Goal: Information Seeking & Learning: Learn about a topic

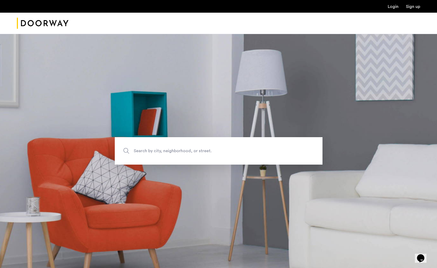
click at [186, 150] on span "Search by city, neighborhood, or street." at bounding box center [206, 150] width 145 height 7
click at [186, 150] on input "Search by city, neighborhood, or street." at bounding box center [219, 150] width 208 height 27
type input "**********"
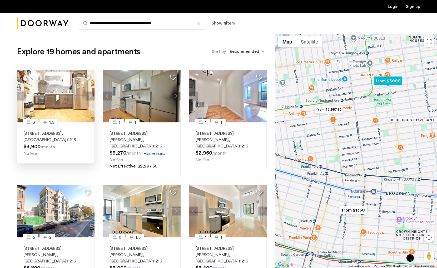
click at [67, 137] on p "717 Dekalb Avenue, Unit 3B, Brooklyn , NY 11216" at bounding box center [55, 136] width 65 height 13
click at [177, 206] on button "Next apartment" at bounding box center [176, 210] width 9 height 9
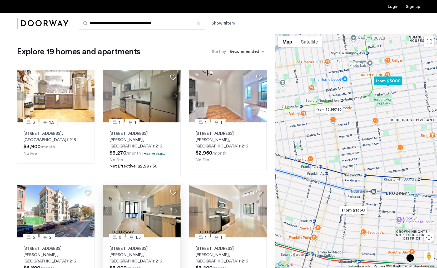
click at [177, 206] on button "Next apartment" at bounding box center [176, 210] width 9 height 9
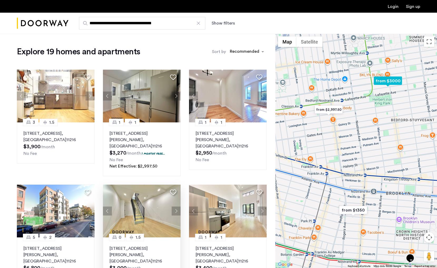
click at [177, 206] on button "Next apartment" at bounding box center [176, 210] width 9 height 9
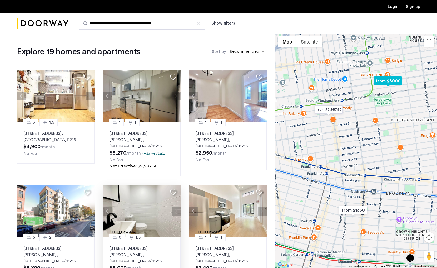
click at [177, 206] on button "Next apartment" at bounding box center [176, 210] width 9 height 9
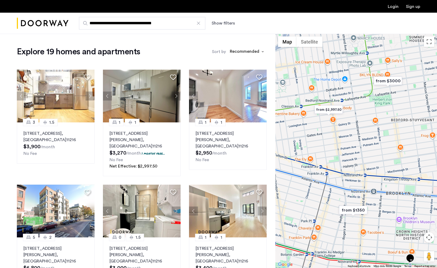
click at [349, 209] on img "from $1350" at bounding box center [353, 210] width 32 height 12
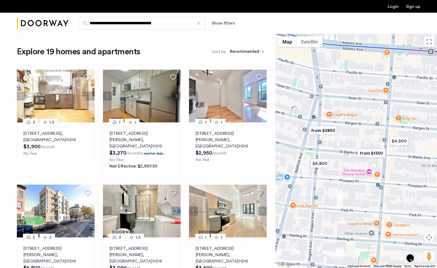
click at [371, 155] on img "from $1350" at bounding box center [372, 153] width 32 height 12
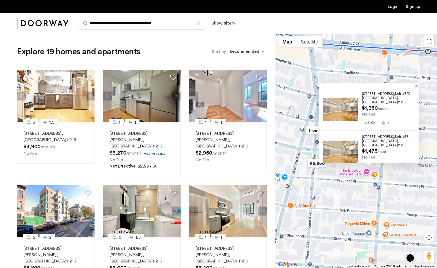
click at [398, 99] on div "692 Saint Marks Avenue, Unit 4BFR, Brooklyn , NY 11216" at bounding box center [390, 98] width 57 height 13
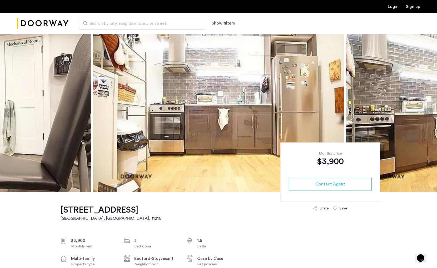
click at [145, 166] on img at bounding box center [218, 113] width 251 height 158
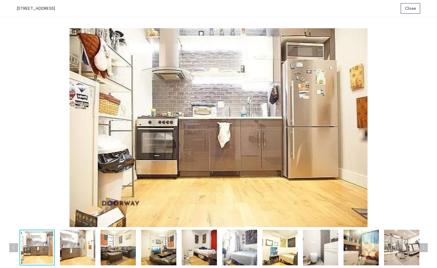
click at [91, 239] on img at bounding box center [77, 248] width 35 height 36
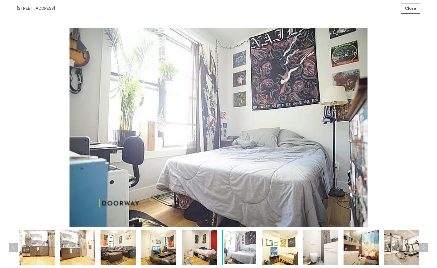
click at [406, 11] on span "Close" at bounding box center [410, 8] width 11 height 6
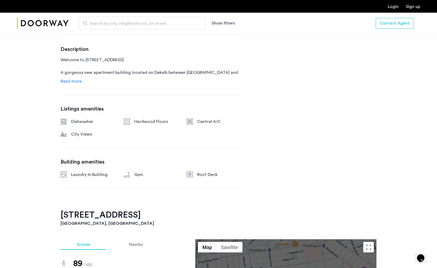
scroll to position [256, 0]
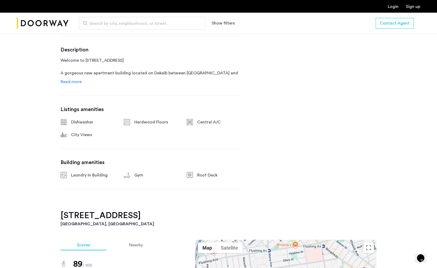
click at [75, 85] on div "717 Dekalb Avenue, Unit 3B Brooklyn, NY , 11216 $3,900 Monthly rent 3 Bedrooms …" at bounding box center [151, 73] width 181 height 274
click at [75, 83] on span "Read more" at bounding box center [71, 82] width 21 height 4
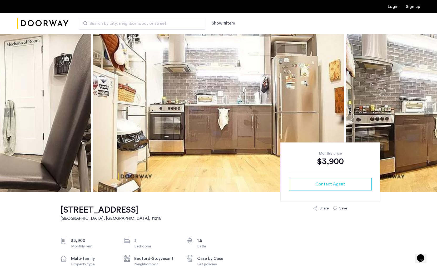
scroll to position [0, 0]
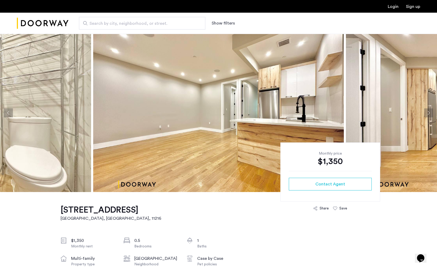
click at [281, 127] on img at bounding box center [218, 113] width 251 height 158
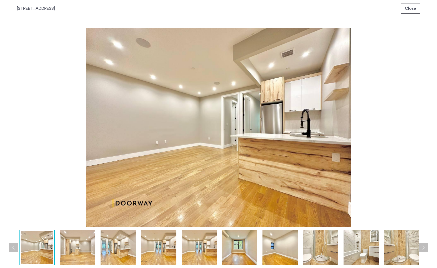
click at [82, 241] on img at bounding box center [77, 248] width 35 height 36
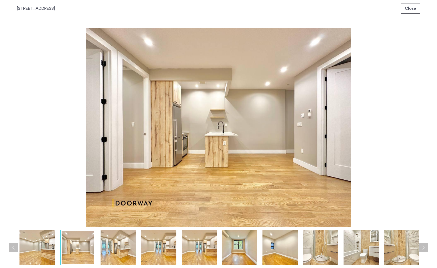
click at [108, 242] on img at bounding box center [118, 248] width 35 height 36
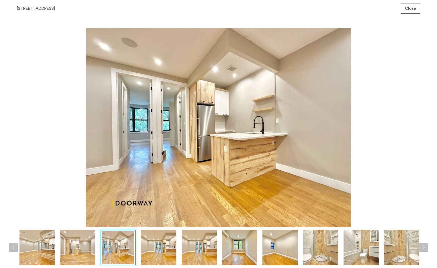
click at [141, 243] on img at bounding box center [158, 248] width 35 height 36
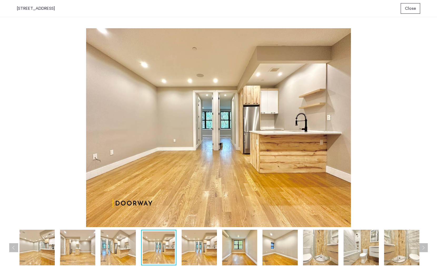
click at [194, 252] on img at bounding box center [199, 248] width 35 height 36
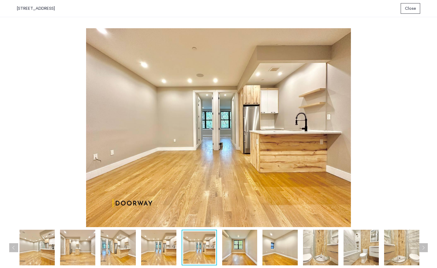
click at [236, 252] on img at bounding box center [239, 248] width 35 height 36
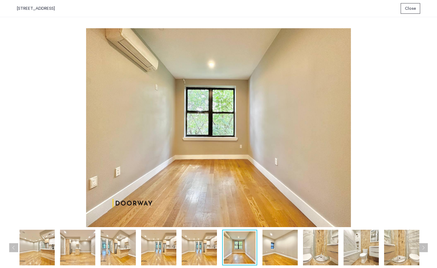
click at [268, 253] on img at bounding box center [280, 248] width 35 height 36
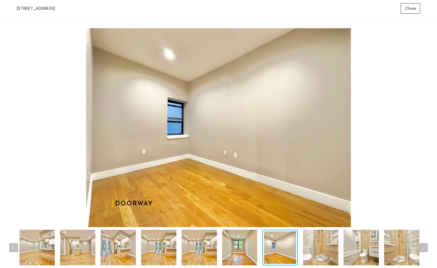
click at [318, 242] on img at bounding box center [320, 248] width 35 height 36
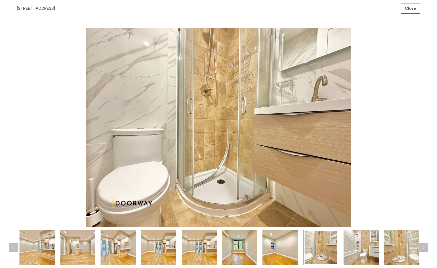
click at [416, 13] on button "Close" at bounding box center [411, 8] width 20 height 11
